Goal: Entertainment & Leisure: Consume media (video, audio)

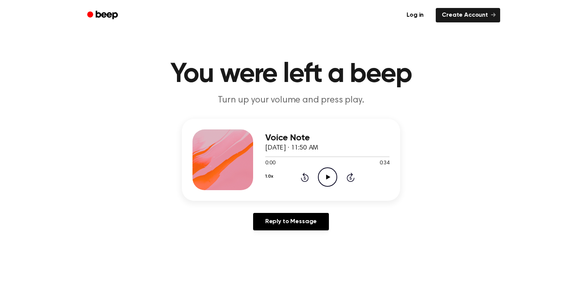
click at [327, 180] on icon "Play Audio" at bounding box center [327, 176] width 19 height 19
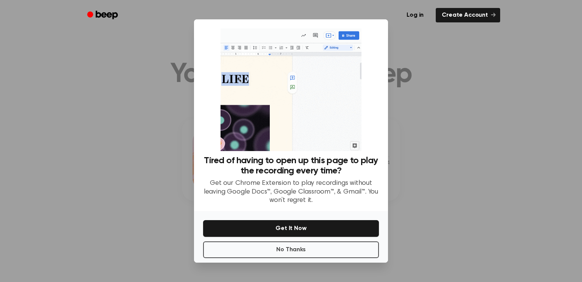
click at [421, 109] on div at bounding box center [291, 141] width 582 height 282
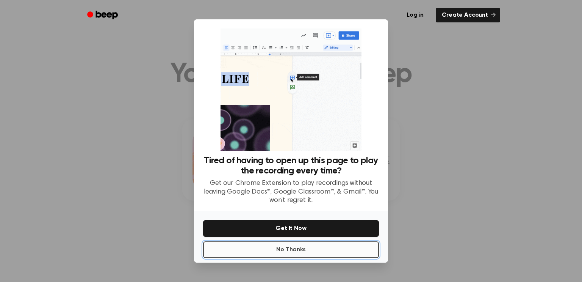
click at [325, 248] on button "No Thanks" at bounding box center [291, 249] width 176 height 17
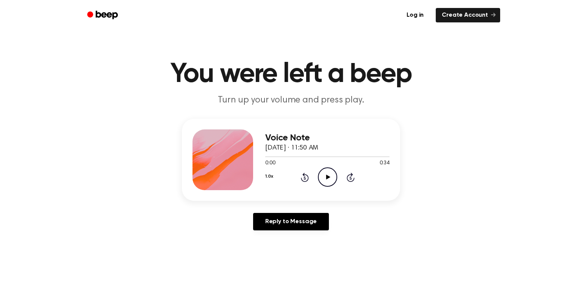
click at [331, 179] on icon "Play Audio" at bounding box center [327, 176] width 19 height 19
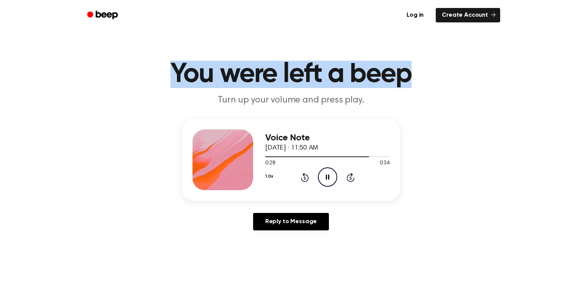
drag, startPoint x: 411, startPoint y: 72, endPoint x: 153, endPoint y: 63, distance: 258.3
click at [153, 63] on h1 "You were left a beep" at bounding box center [291, 74] width 388 height 27
click at [235, 52] on main "You were left a beep Turn up your volume and press play. Voice Note September 1…" at bounding box center [291, 233] width 582 height 467
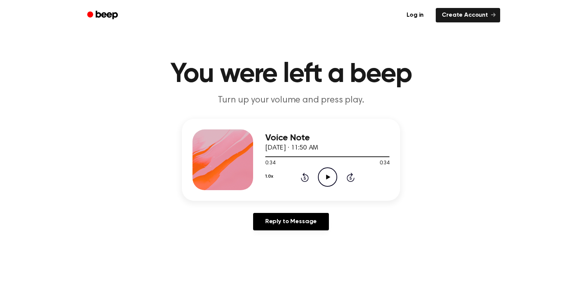
click at [332, 174] on icon "Play Audio" at bounding box center [327, 176] width 19 height 19
click at [321, 173] on icon "Play Audio" at bounding box center [327, 176] width 19 height 19
click at [331, 175] on icon "Play Audio" at bounding box center [327, 176] width 19 height 19
click at [331, 178] on icon "Play Audio" at bounding box center [327, 176] width 19 height 19
click at [327, 176] on icon at bounding box center [328, 176] width 4 height 5
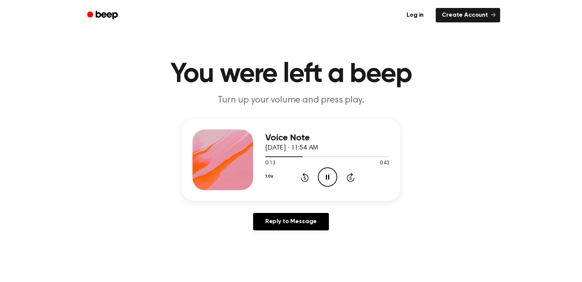
drag, startPoint x: 172, startPoint y: 65, endPoint x: 145, endPoint y: 72, distance: 28.1
click at [145, 72] on h1 "You were left a beep" at bounding box center [291, 74] width 388 height 27
drag, startPoint x: 392, startPoint y: 161, endPoint x: 397, endPoint y: 164, distance: 6.2
click at [397, 164] on div "Voice Note September 11, 2024 · 11:54 AM 0:43 0:43 Your browser does not suppor…" at bounding box center [291, 160] width 218 height 82
click at [325, 172] on icon "Play Audio" at bounding box center [327, 176] width 19 height 19
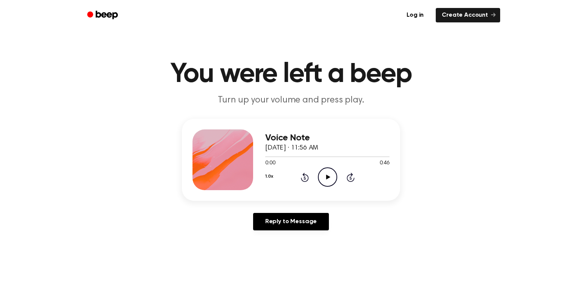
click at [329, 173] on icon "Play Audio" at bounding box center [327, 176] width 19 height 19
click at [396, 160] on div "Voice Note [DATE] · 11:56 AM 0:37 0:46 Your browser does not support the [objec…" at bounding box center [291, 160] width 218 height 82
click at [329, 169] on icon "Play Audio" at bounding box center [327, 176] width 19 height 19
click at [324, 176] on icon "Play Audio" at bounding box center [327, 176] width 19 height 19
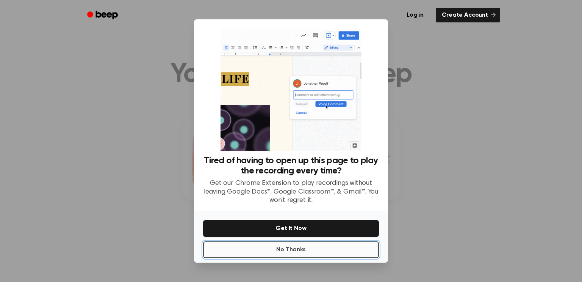
click at [308, 248] on button "No Thanks" at bounding box center [291, 249] width 176 height 17
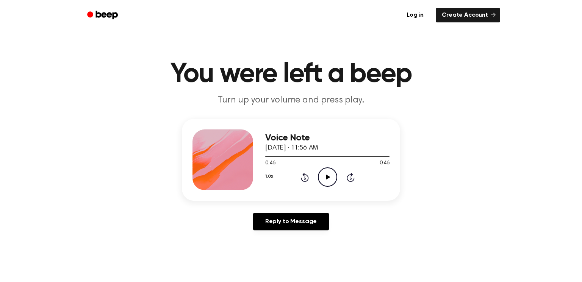
click at [327, 182] on icon "Play Audio" at bounding box center [327, 176] width 19 height 19
click at [319, 175] on icon "Play Audio" at bounding box center [327, 176] width 19 height 19
click at [332, 176] on icon "Pause Audio" at bounding box center [327, 176] width 19 height 19
